Goal: Information Seeking & Learning: Learn about a topic

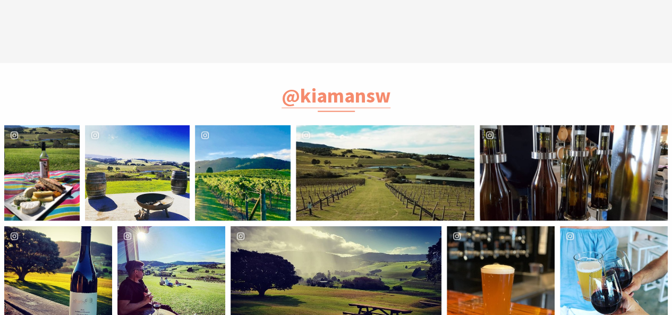
scroll to position [1378, 0]
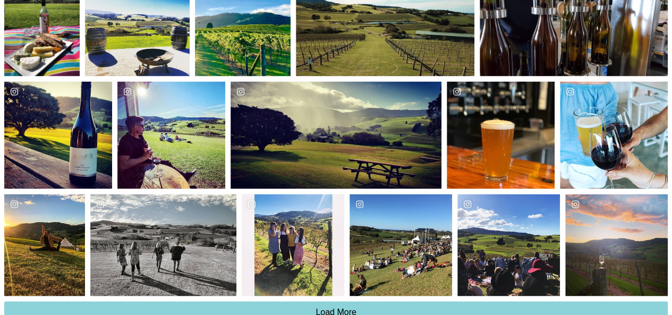
scroll to position [589, 0]
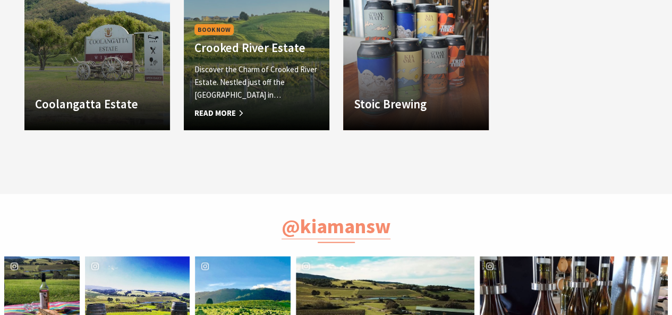
click at [235, 108] on span "Read More" at bounding box center [256, 113] width 124 height 13
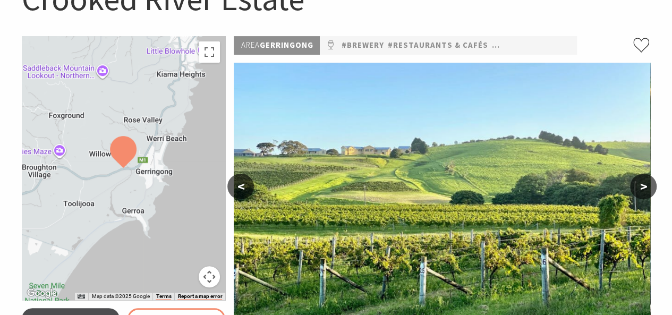
scroll to position [149, 0]
